Goal: Task Accomplishment & Management: Complete application form

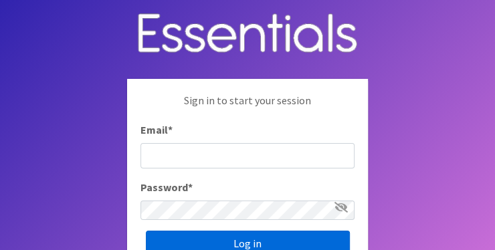
type input "[EMAIL_ADDRESS][DOMAIN_NAME]"
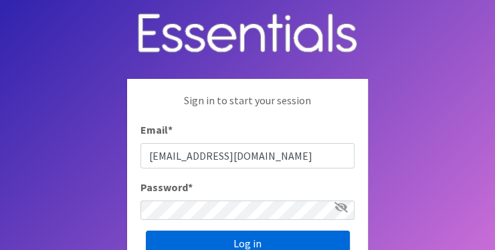
click at [242, 231] on input "Log in" at bounding box center [248, 243] width 204 height 25
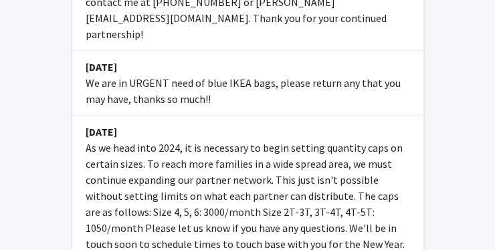
scroll to position [688, 0]
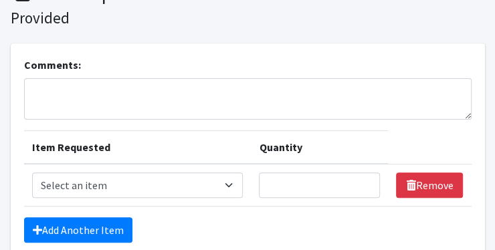
scroll to position [94, 0]
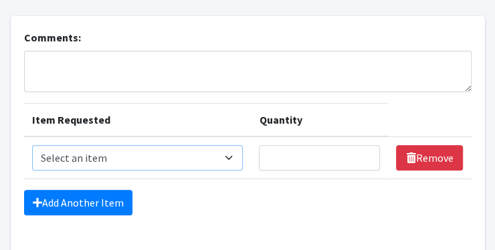
click at [236, 145] on select "Select an item 2T3T(30/child) 3T4T(30/child) 4T5T(30/child) Cloth Diaper Kit (s…" at bounding box center [138, 157] width 212 height 25
select select "950"
click at [32, 145] on select "Select an item 2T3T(30/child) 3T4T(30/child) 4T5T(30/child) Cloth Diaper Kit (s…" at bounding box center [138, 157] width 212 height 25
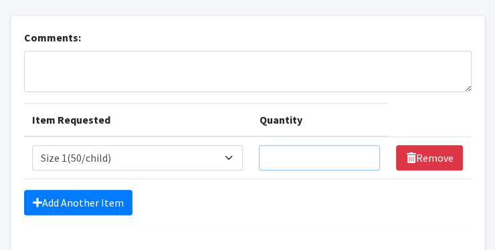
click at [288, 145] on input "Quantity" at bounding box center [319, 157] width 121 height 25
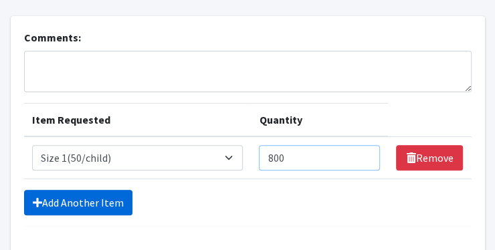
type input "800"
click at [58, 190] on link "Add Another Item" at bounding box center [78, 202] width 108 height 25
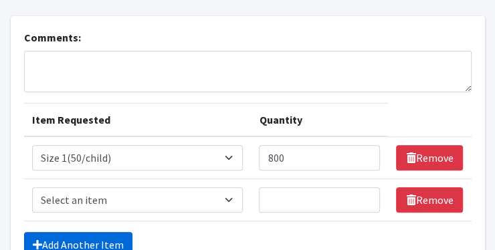
scroll to position [125, 0]
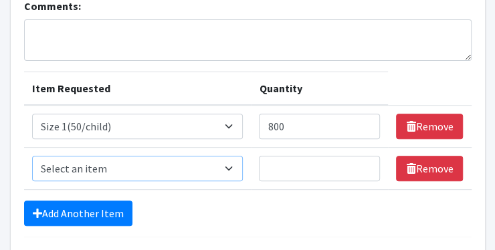
click at [60, 156] on select "Select an item 2T3T(30/child) 3T4T(30/child) 4T5T(30/child) Cloth Diaper Kit (s…" at bounding box center [138, 168] width 212 height 25
select select "951"
click at [32, 156] on select "Select an item 2T3T(30/child) 3T4T(30/child) 4T5T(30/child) Cloth Diaper Kit (s…" at bounding box center [138, 168] width 212 height 25
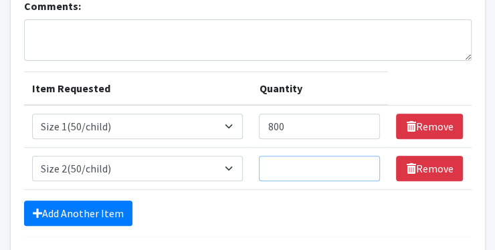
click at [304, 156] on input "Quantity" at bounding box center [319, 168] width 121 height 25
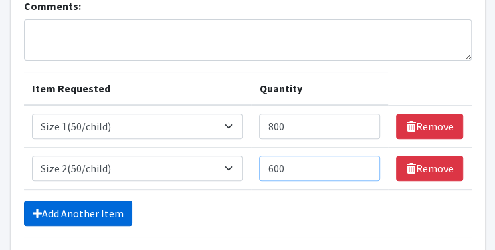
type input "600"
click at [52, 201] on link "Add Another Item" at bounding box center [78, 213] width 108 height 25
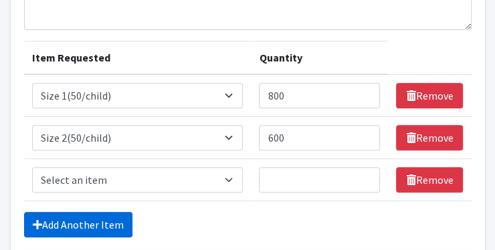
scroll to position [157, 0]
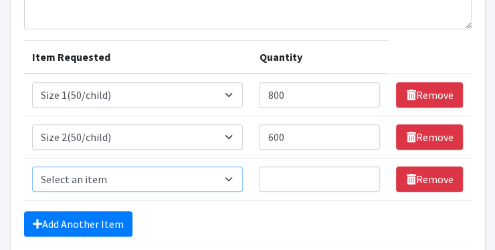
click at [56, 167] on select "Select an item 2T3T(30/child) 3T4T(30/child) 4T5T(30/child) Cloth Diaper Kit (s…" at bounding box center [138, 179] width 212 height 25
select select "954"
click at [32, 167] on select "Select an item 2T3T(30/child) 3T4T(30/child) 4T5T(30/child) Cloth Diaper Kit (s…" at bounding box center [138, 179] width 212 height 25
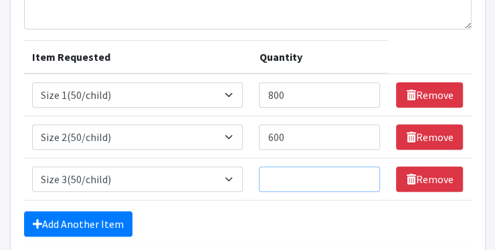
click at [303, 167] on input "Quantity" at bounding box center [319, 179] width 121 height 25
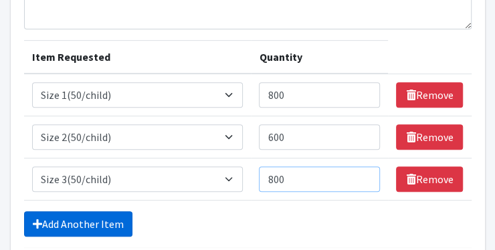
type input "800"
click at [37, 212] on link "Add Another Item" at bounding box center [78, 224] width 108 height 25
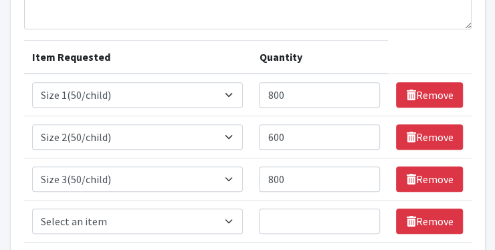
scroll to position [189, 0]
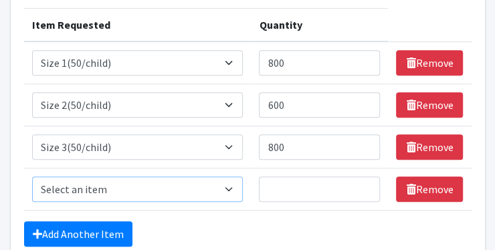
click at [57, 177] on select "Select an item 2T3T(30/child) 3T4T(30/child) 4T5T(30/child) Cloth Diaper Kit (s…" at bounding box center [138, 189] width 212 height 25
select select "963"
click at [32, 177] on select "Select an item 2T3T(30/child) 3T4T(30/child) 4T5T(30/child) Cloth Diaper Kit (s…" at bounding box center [138, 189] width 212 height 25
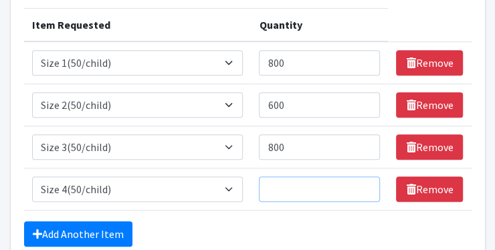
click at [293, 177] on input "Quantity" at bounding box center [319, 189] width 121 height 25
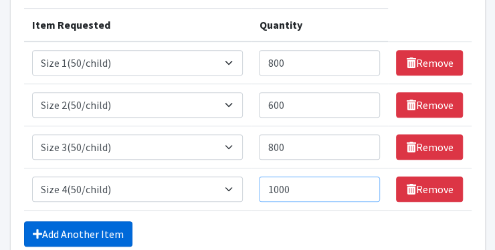
type input "1000"
click at [33, 229] on icon at bounding box center [37, 234] width 9 height 11
click at [50, 222] on link "Add Another Item" at bounding box center [78, 234] width 108 height 25
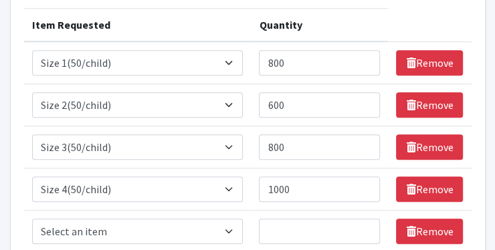
scroll to position [220, 0]
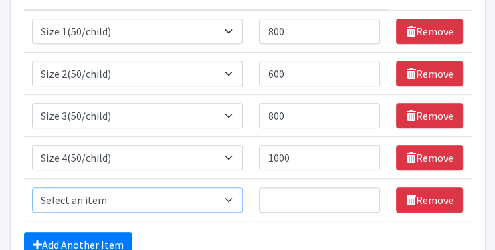
click at [52, 187] on select "Select an item 2T3T(30/child) 3T4T(30/child) 4T5T(30/child) Cloth Diaper Kit (s…" at bounding box center [138, 199] width 212 height 25
select select "964"
click at [32, 187] on select "Select an item 2T3T(30/child) 3T4T(30/child) 4T5T(30/child) Cloth Diaper Kit (s…" at bounding box center [138, 199] width 212 height 25
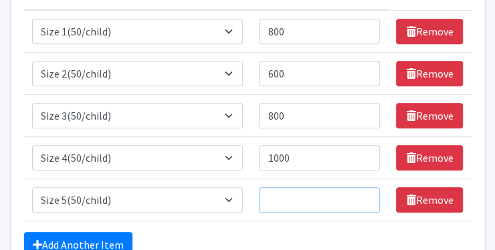
click at [289, 187] on input "Quantity" at bounding box center [319, 199] width 121 height 25
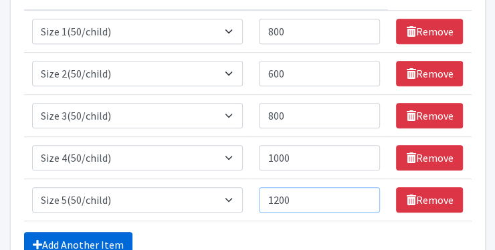
type input "1200"
click at [62, 232] on link "Add Another Item" at bounding box center [78, 244] width 108 height 25
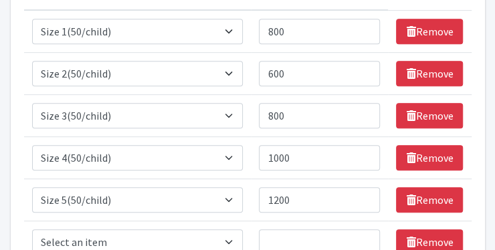
scroll to position [252, 0]
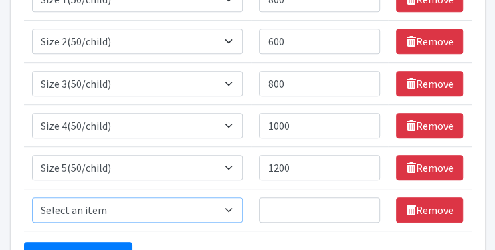
click at [54, 197] on select "Select an item 2T3T(30/child) 3T4T(30/child) 4T5T(30/child) Cloth Diaper Kit (s…" at bounding box center [138, 209] width 212 height 25
select select "966"
click at [32, 197] on select "Select an item 2T3T(30/child) 3T4T(30/child) 4T5T(30/child) Cloth Diaper Kit (s…" at bounding box center [138, 209] width 212 height 25
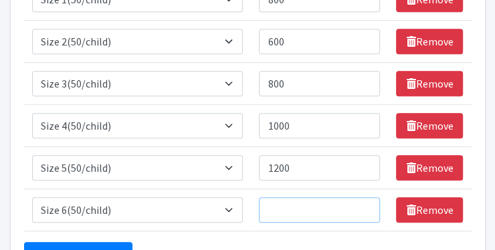
click at [278, 197] on input "Quantity" at bounding box center [319, 209] width 121 height 25
type input "1200"
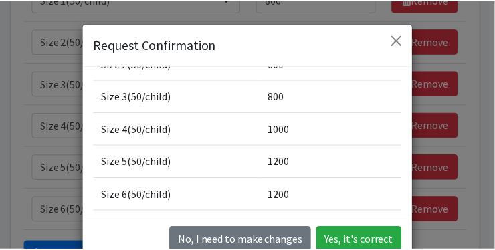
scroll to position [120, 0]
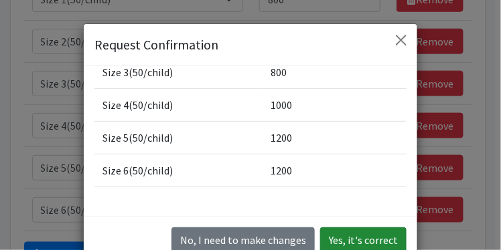
click at [362, 238] on button "Yes, it's correct" at bounding box center [363, 240] width 86 height 25
